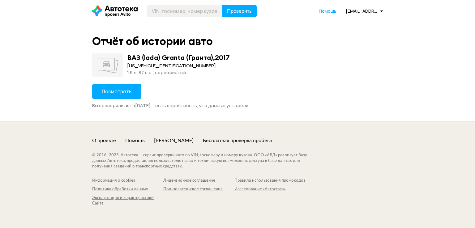
click at [141, 69] on div "1.6 л, 87 л.c., серебристый" at bounding box center [178, 72] width 103 height 7
click at [140, 67] on div "[US_VEHICLE_IDENTIFICATION_NUMBER]" at bounding box center [178, 65] width 103 height 7
copy div "[US_VEHICLE_IDENTIFICATION_NUMBER]"
click at [114, 93] on span "Посмотреть" at bounding box center [117, 91] width 30 height 7
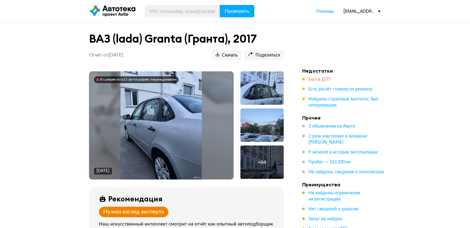
click at [313, 78] on span "Был в ДТП" at bounding box center [319, 79] width 22 height 4
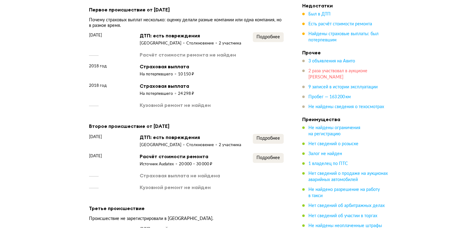
scroll to position [610, 0]
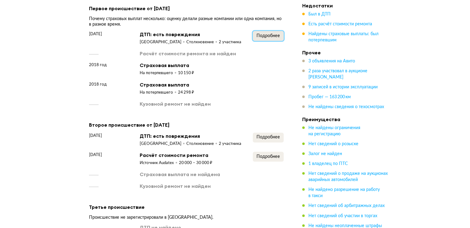
click at [269, 32] on button "Подробнее" at bounding box center [268, 36] width 31 height 10
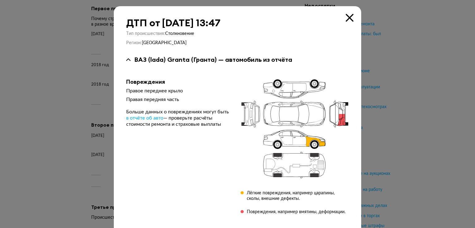
click at [347, 18] on icon at bounding box center [349, 18] width 8 height 8
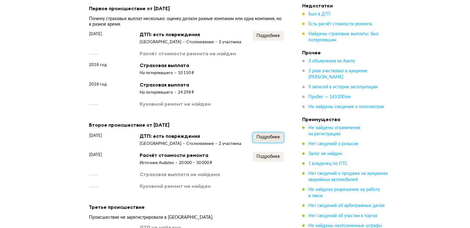
click at [261, 139] on span "Подробнее" at bounding box center [267, 137] width 23 height 4
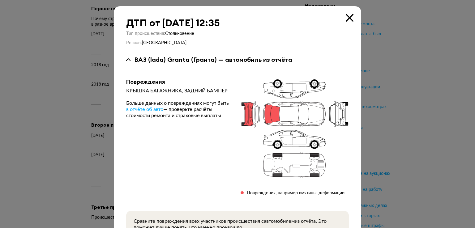
click at [345, 15] on icon at bounding box center [349, 18] width 8 height 8
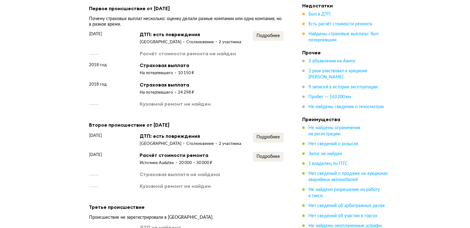
click at [264, 163] on div "Подробнее" at bounding box center [268, 159] width 31 height 14
click at [264, 156] on span "Подробнее" at bounding box center [267, 156] width 23 height 4
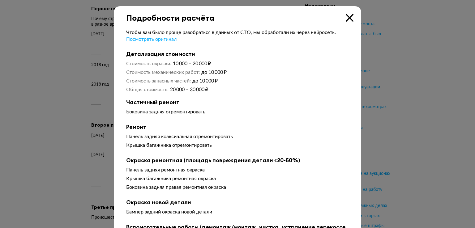
drag, startPoint x: 348, startPoint y: 16, endPoint x: 323, endPoint y: 4, distance: 28.6
click at [348, 16] on icon at bounding box center [349, 18] width 8 height 8
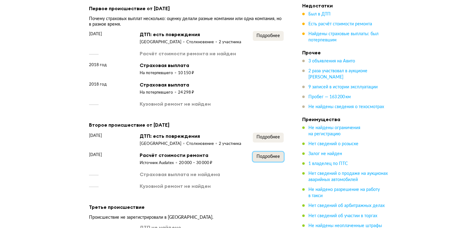
click at [265, 157] on span "Подробнее" at bounding box center [267, 156] width 23 height 4
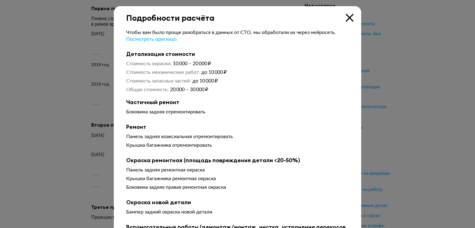
click at [346, 17] on icon at bounding box center [349, 18] width 8 height 8
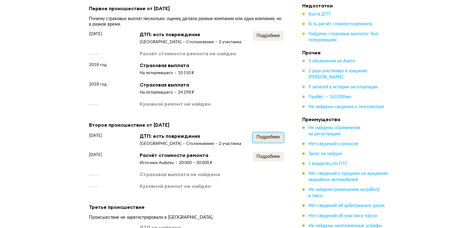
click at [265, 136] on span "Подробнее" at bounding box center [267, 137] width 23 height 4
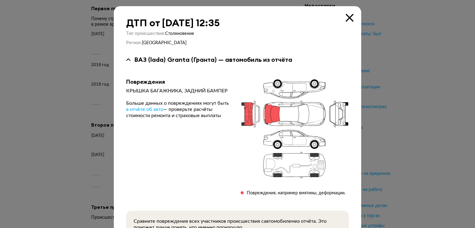
click at [346, 18] on icon at bounding box center [349, 18] width 8 height 8
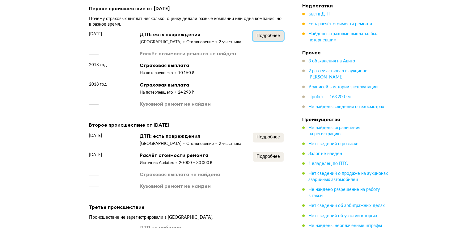
click at [278, 34] on span "Подробнее" at bounding box center [267, 36] width 23 height 4
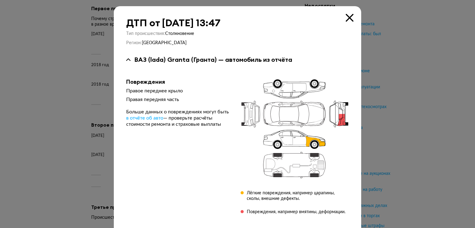
click at [347, 16] on icon at bounding box center [349, 18] width 8 height 8
